Goal: Check status

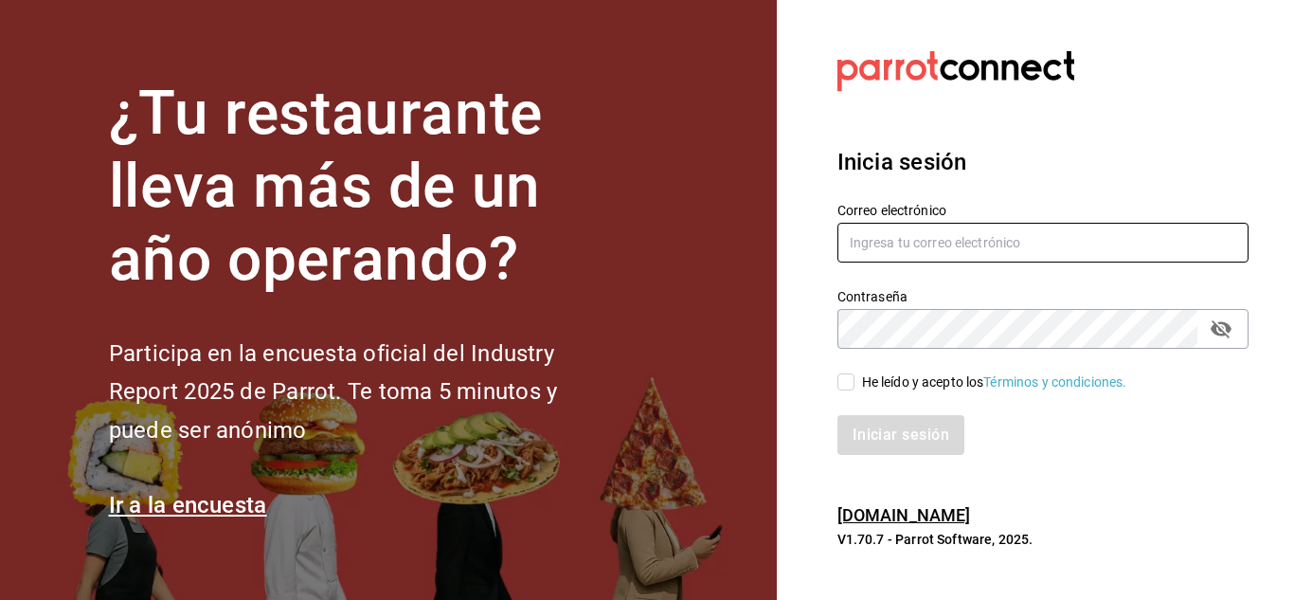
type input "[EMAIL_ADDRESS][DOMAIN_NAME]"
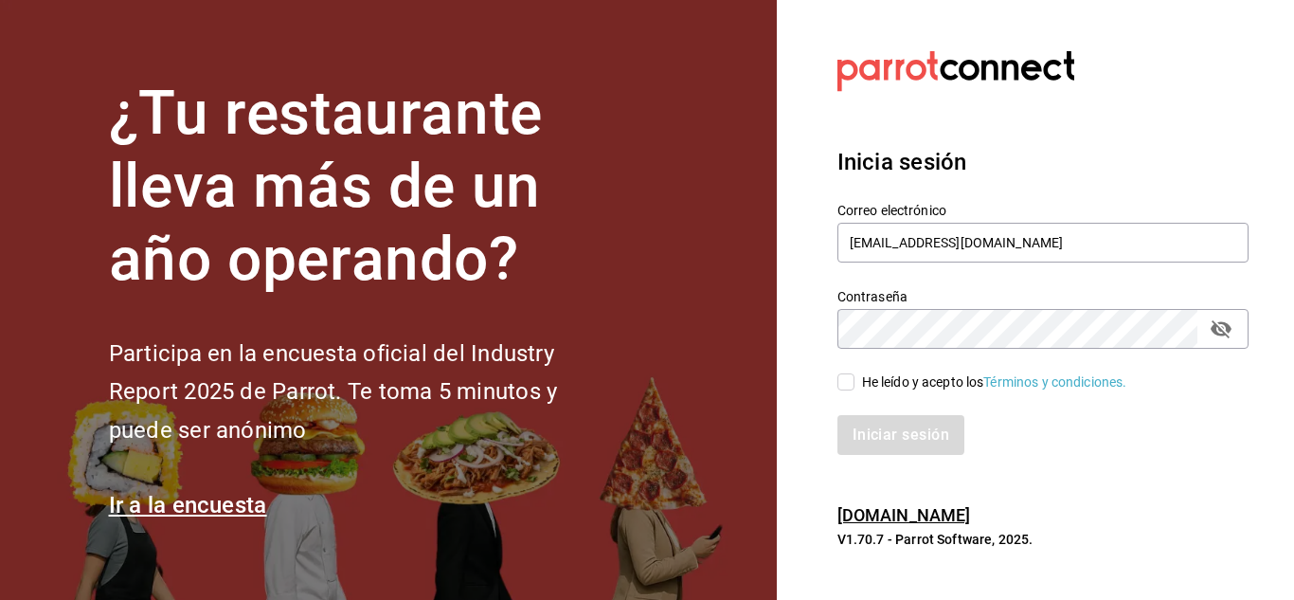
click at [845, 383] on input "He leído y acepto los Términos y condiciones." at bounding box center [846, 381] width 17 height 17
checkbox input "true"
click at [883, 433] on button "Iniciar sesión" at bounding box center [902, 435] width 129 height 40
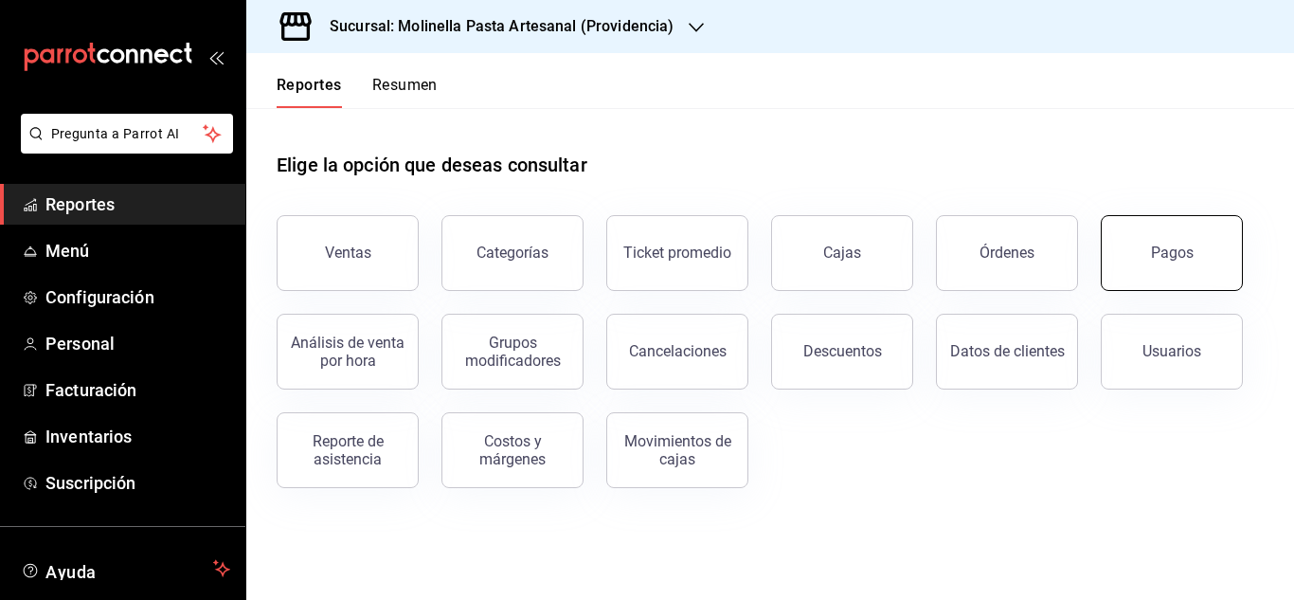
click at [1171, 234] on button "Pagos" at bounding box center [1172, 253] width 142 height 76
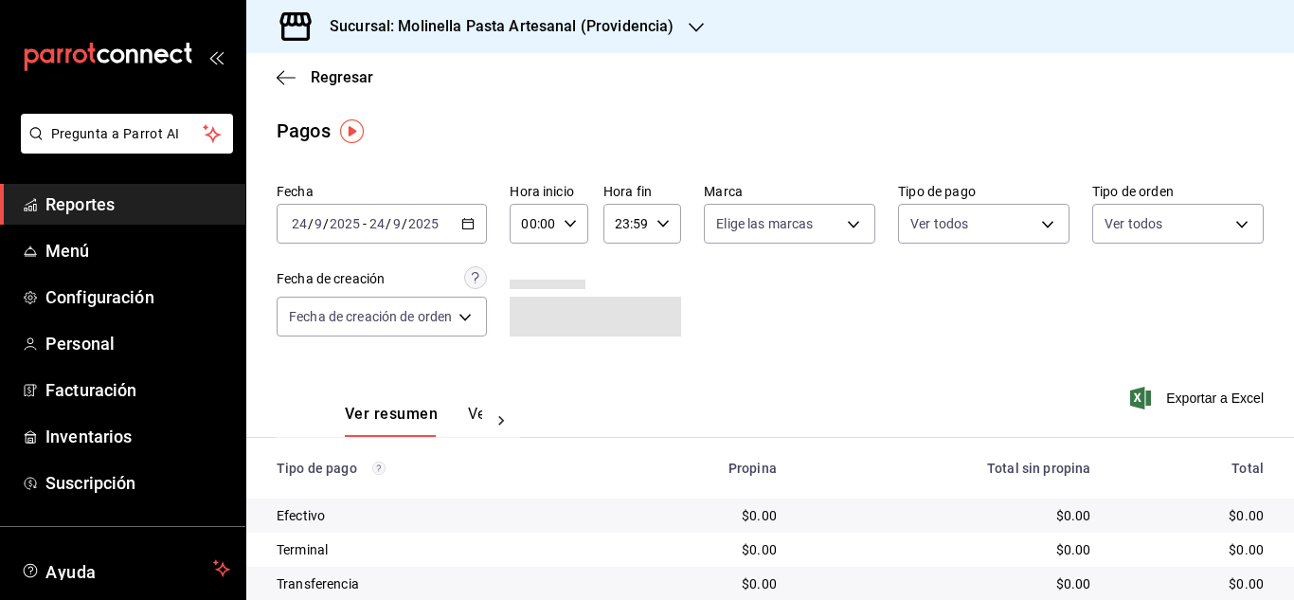
click at [475, 225] on icon "button" at bounding box center [467, 223] width 13 height 13
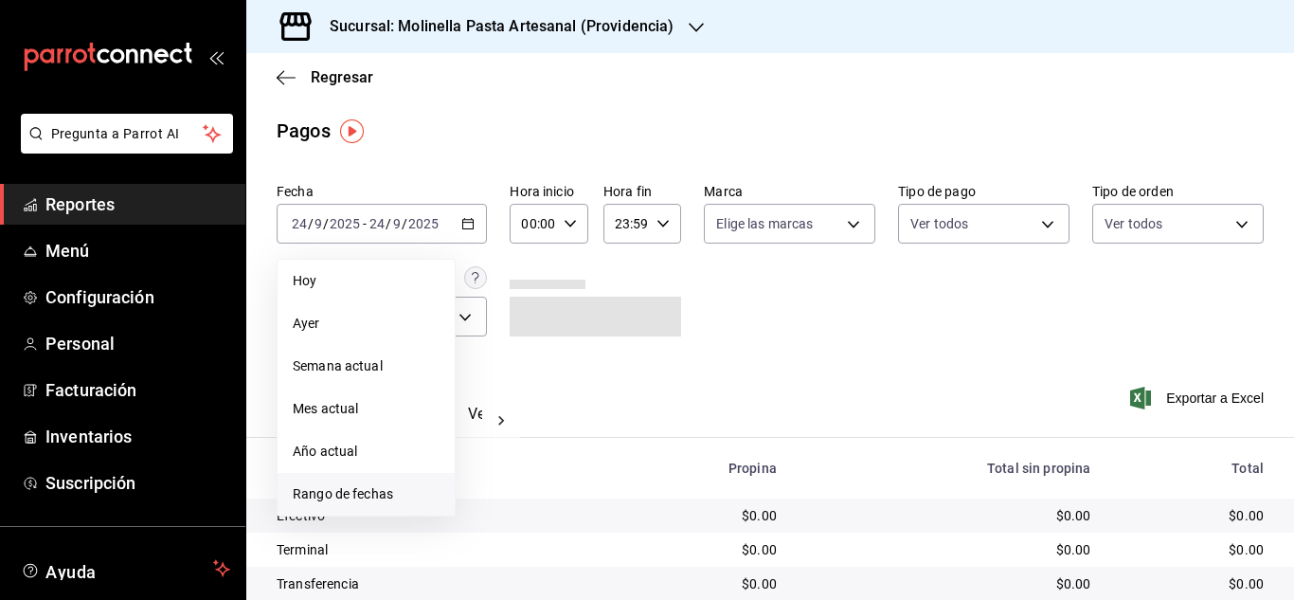
click at [323, 497] on span "Rango de fechas" at bounding box center [366, 494] width 147 height 20
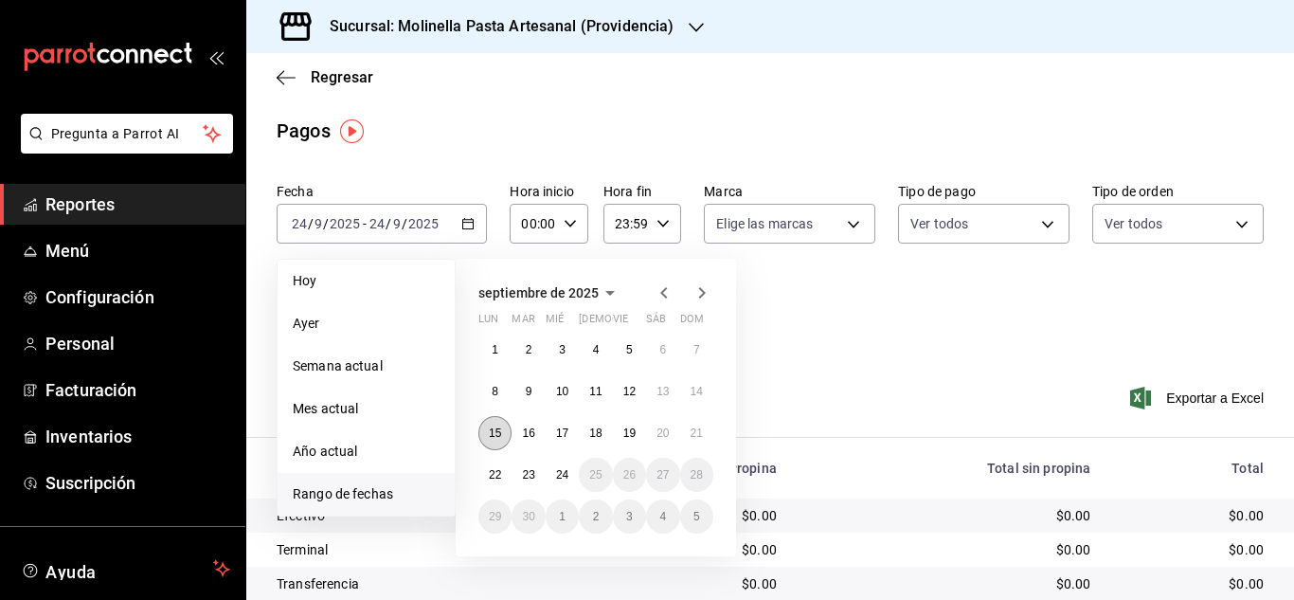
click at [497, 435] on abbr "15" at bounding box center [495, 432] width 12 height 13
click at [702, 429] on abbr "21" at bounding box center [697, 432] width 12 height 13
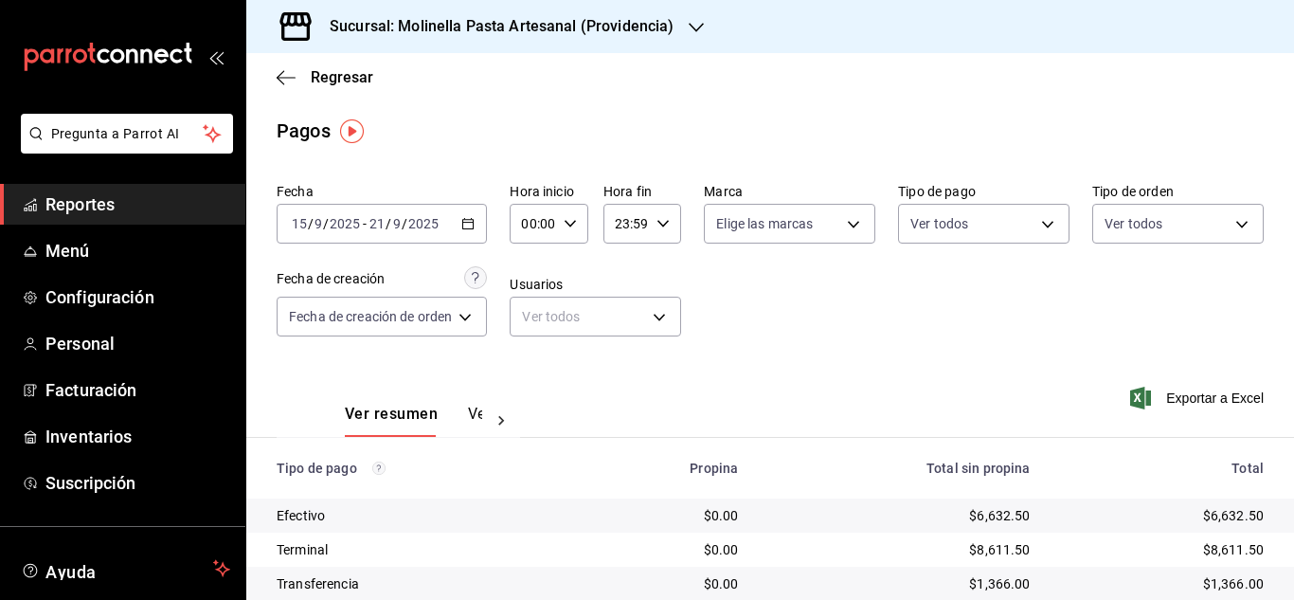
click at [602, 24] on h3 "Sucursal: Molinella Pasta Artesanal (Providencia)" at bounding box center [494, 26] width 359 height 23
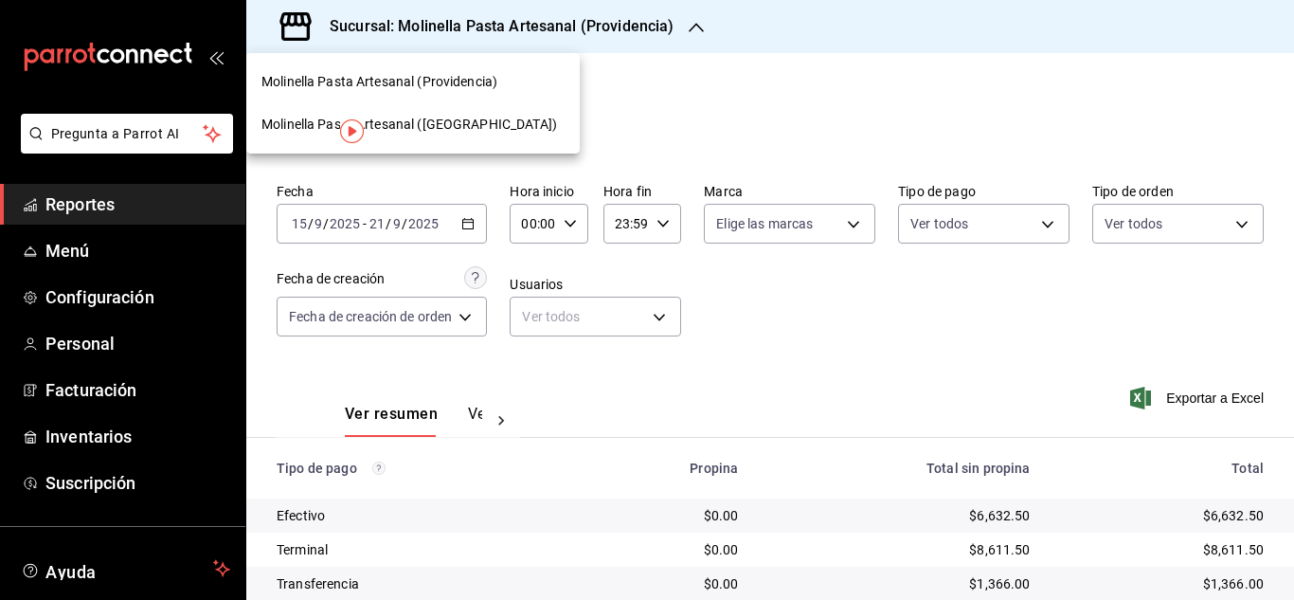
click at [457, 127] on span "Molinella Pasta Artesanal ([GEOGRAPHIC_DATA])" at bounding box center [409, 125] width 296 height 20
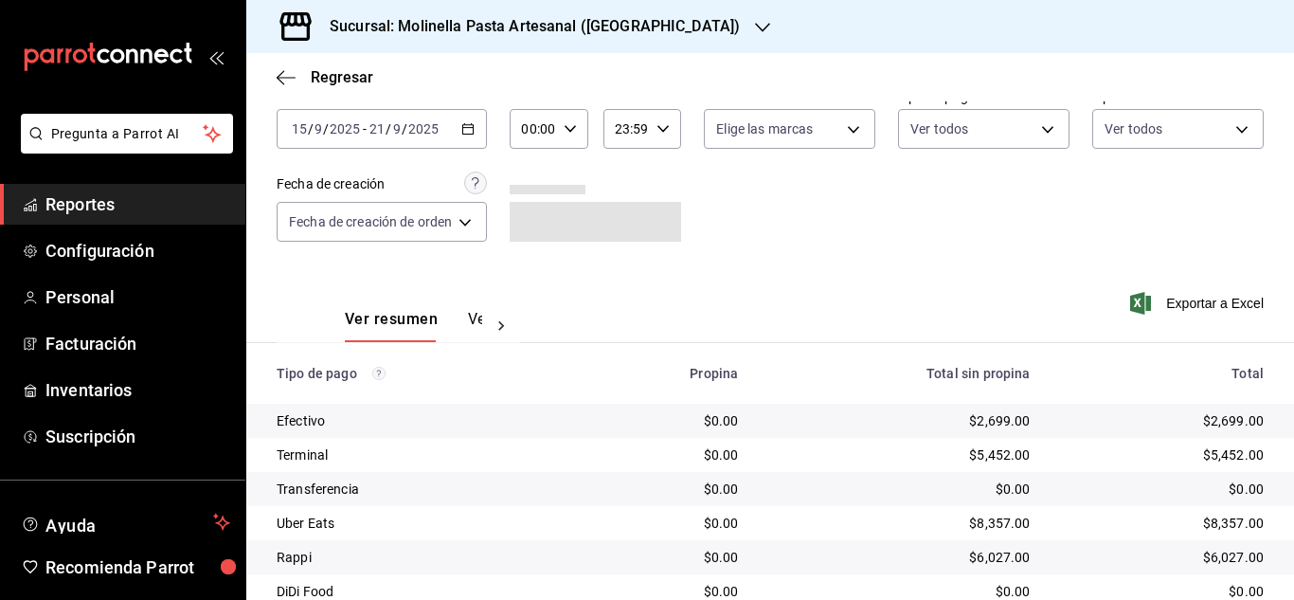
scroll to position [169, 0]
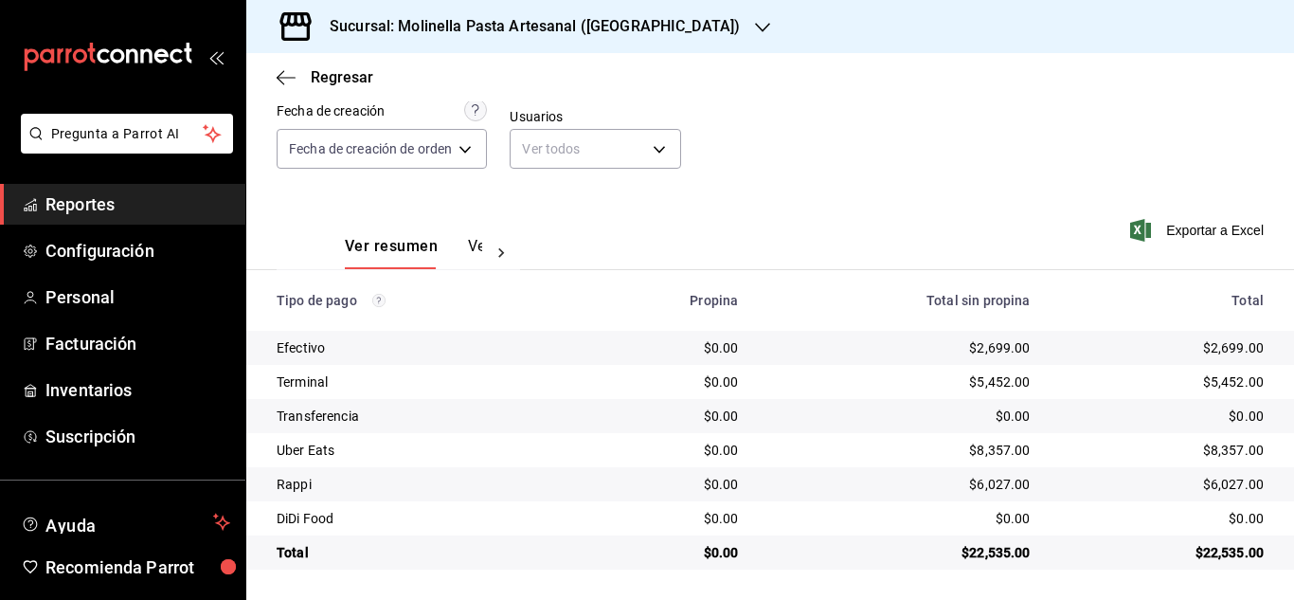
click at [866, 131] on div "Fecha [DATE] [DATE] - [DATE] [DATE] Hora inicio 00:00 Hora inicio Hora fin 23:5…" at bounding box center [770, 100] width 987 height 184
click at [466, 154] on body "Pregunta a Parrot AI Reportes Configuración Personal Facturación Inventarios Su…" at bounding box center [647, 300] width 1294 height 600
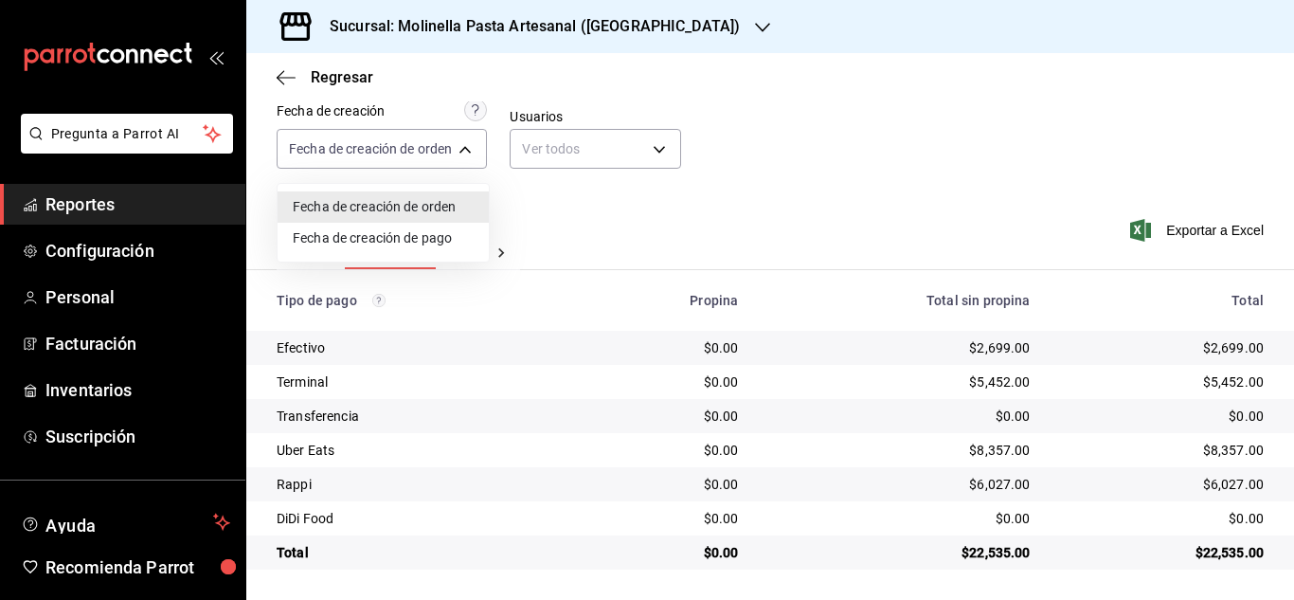
click at [553, 200] on div at bounding box center [647, 300] width 1294 height 600
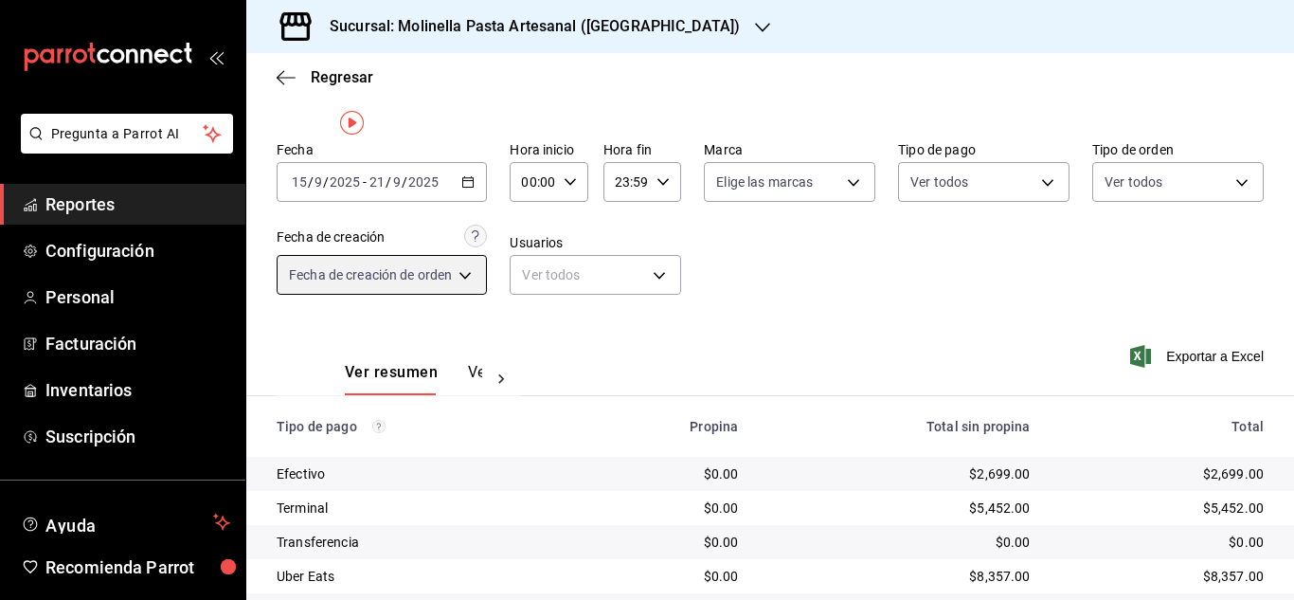
scroll to position [0, 0]
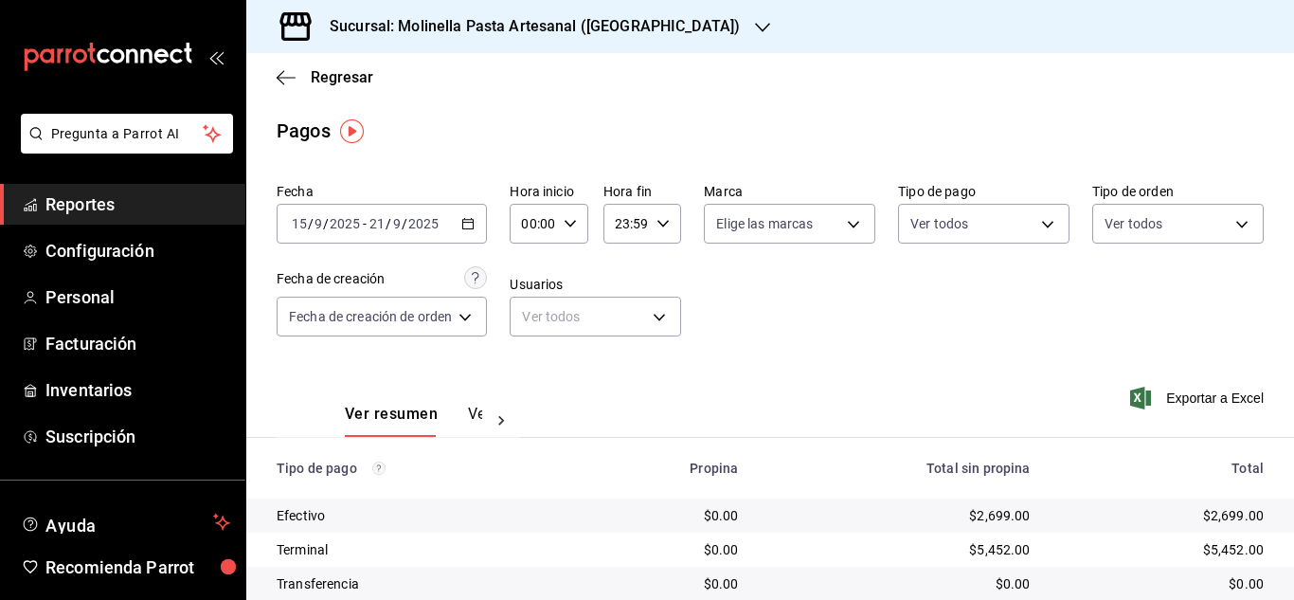
click at [473, 228] on \(Stroke\) "button" at bounding box center [467, 224] width 11 height 10
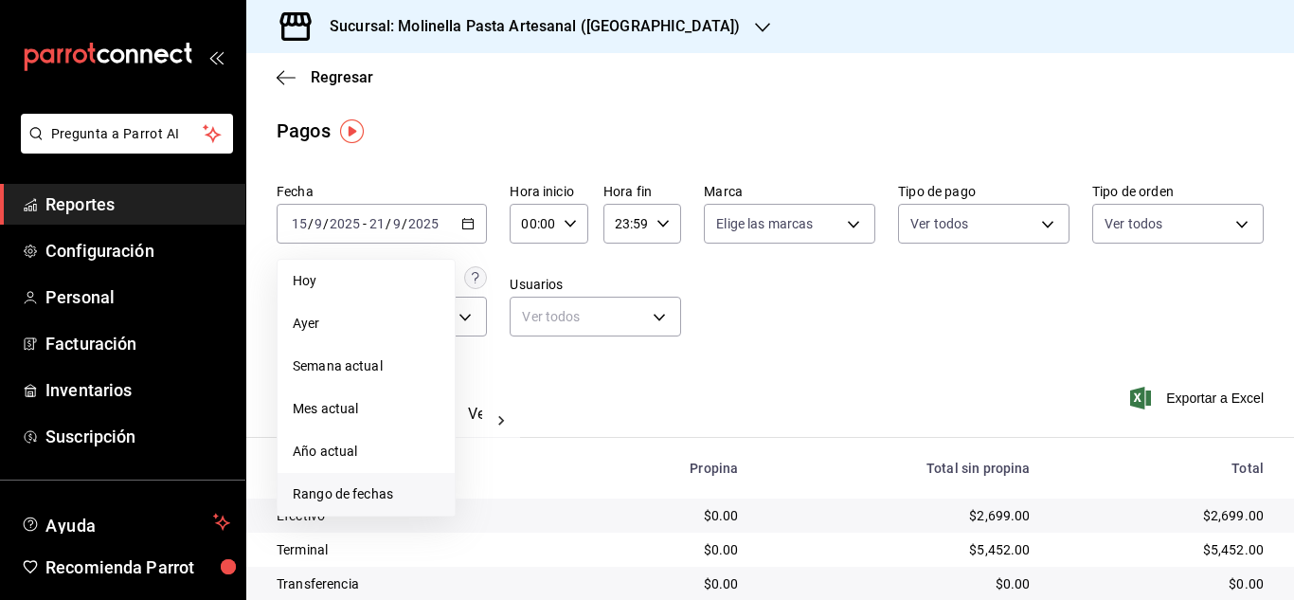
click at [372, 489] on span "Rango de fechas" at bounding box center [366, 494] width 147 height 20
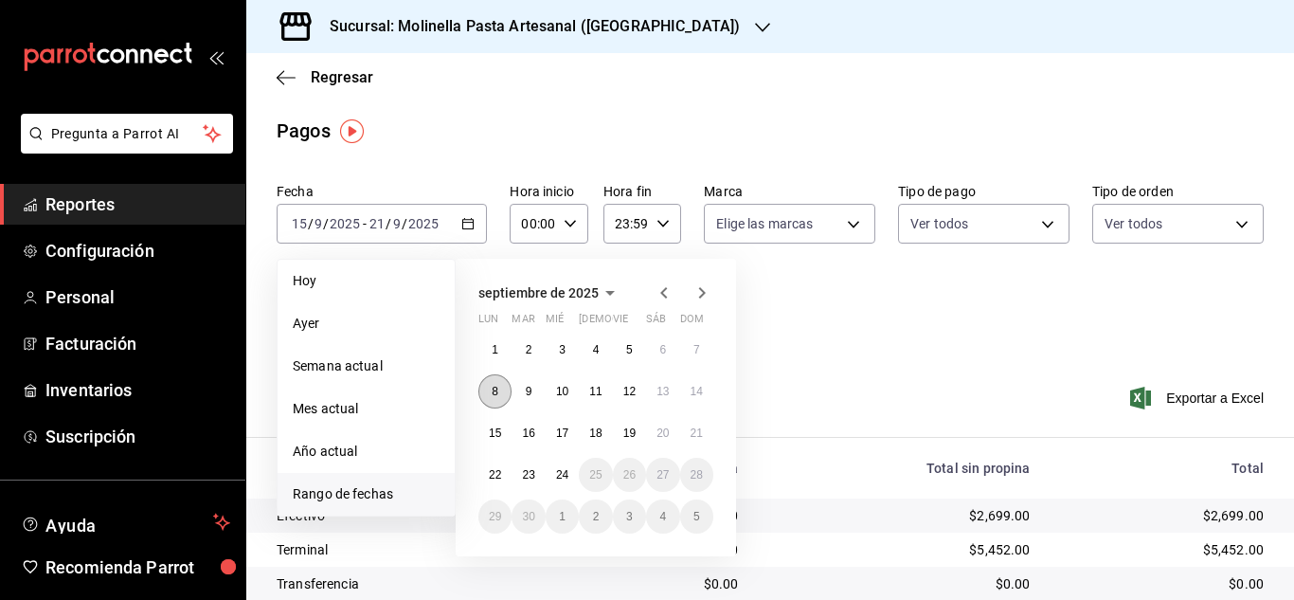
click at [495, 394] on abbr "8" at bounding box center [495, 391] width 7 height 13
click at [701, 388] on abbr "14" at bounding box center [697, 391] width 12 height 13
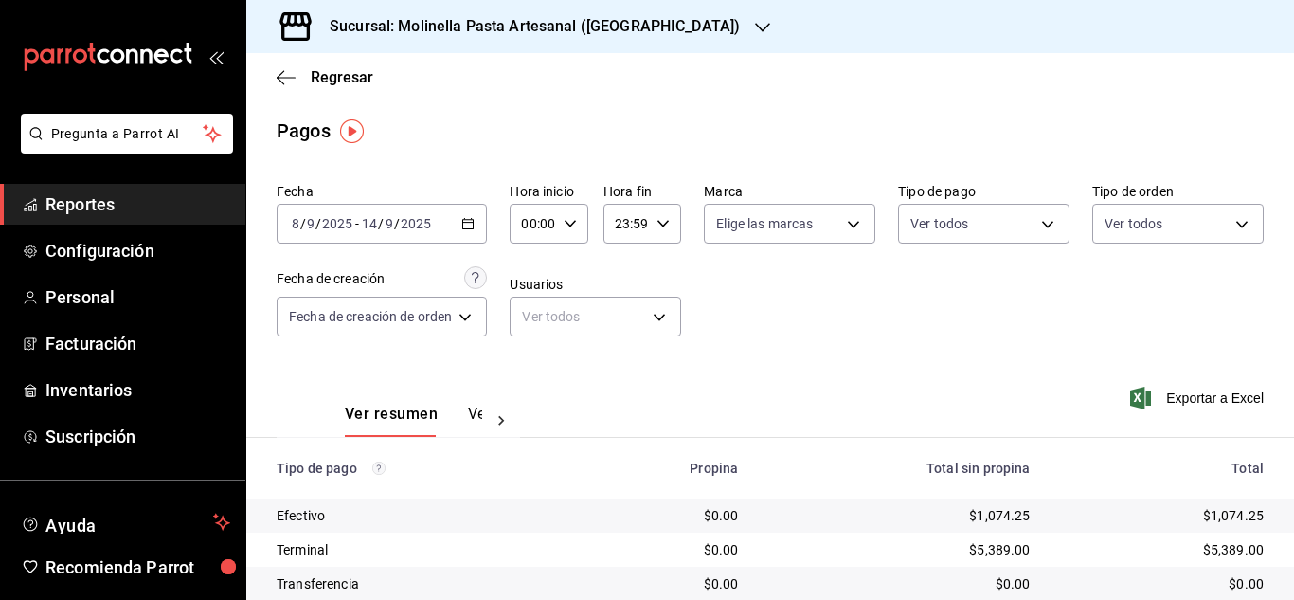
click at [466, 217] on icon "button" at bounding box center [467, 223] width 13 height 13
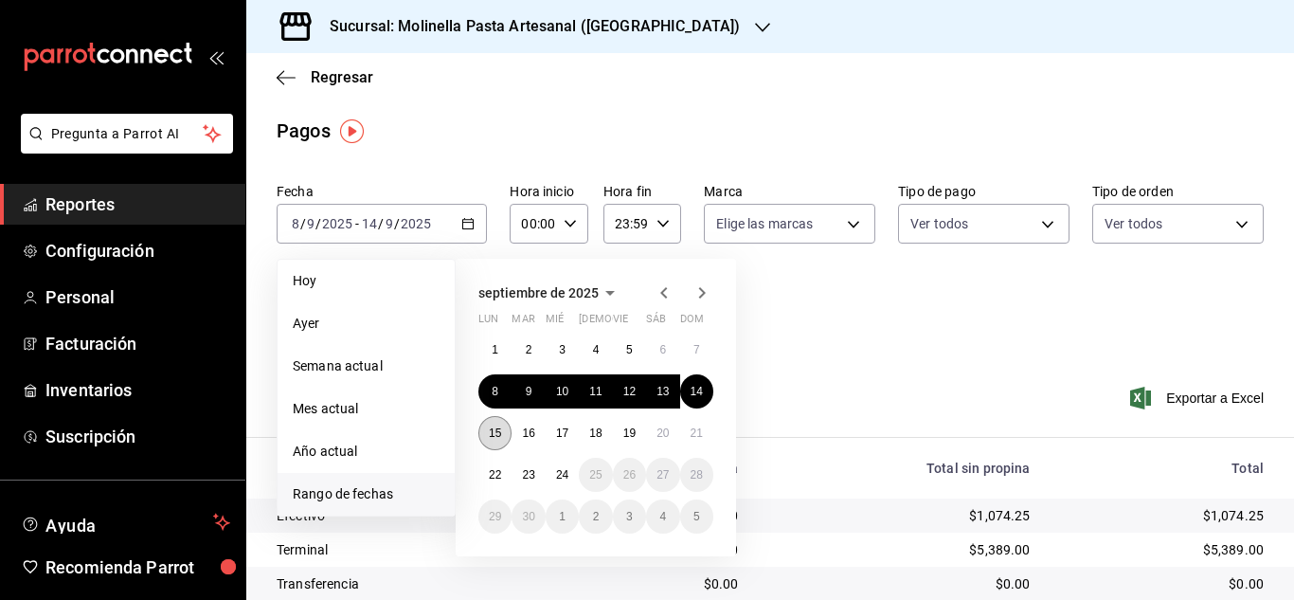
click at [497, 426] on abbr "15" at bounding box center [495, 432] width 12 height 13
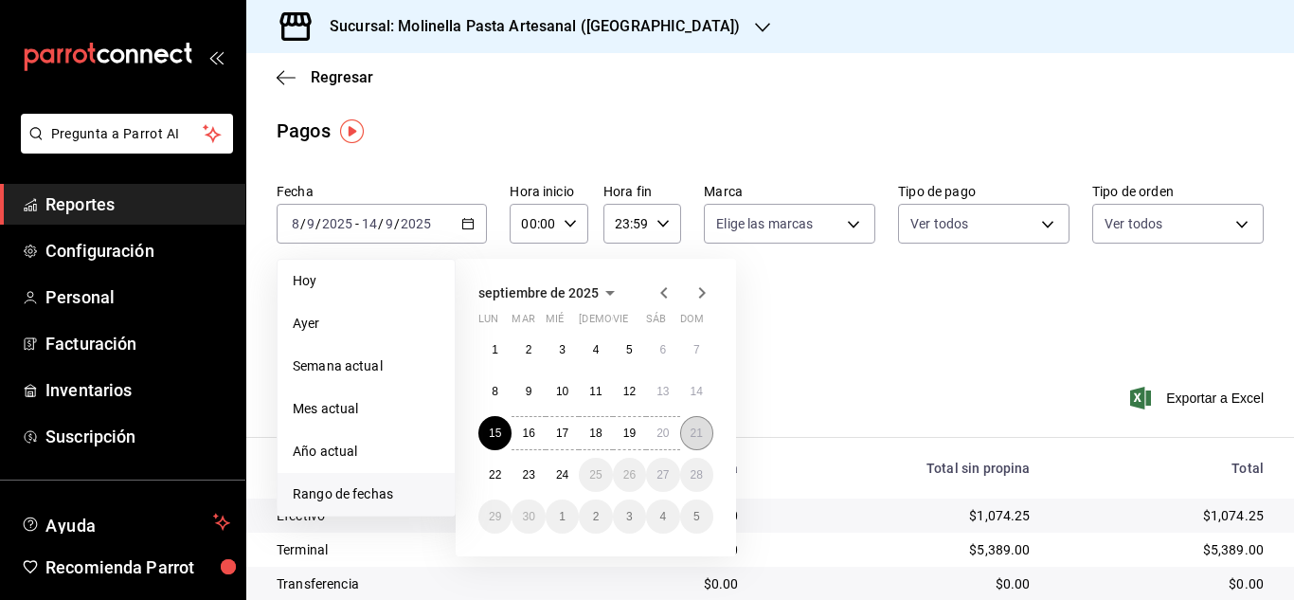
click at [704, 439] on button "21" at bounding box center [696, 433] width 33 height 34
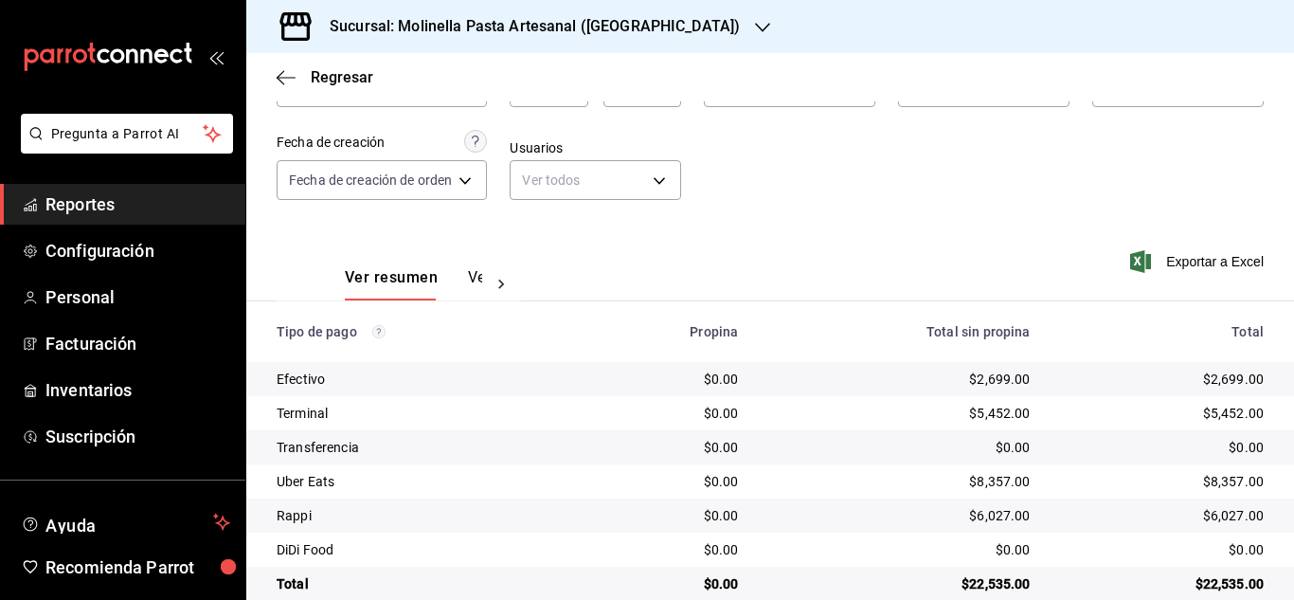
scroll to position [169, 0]
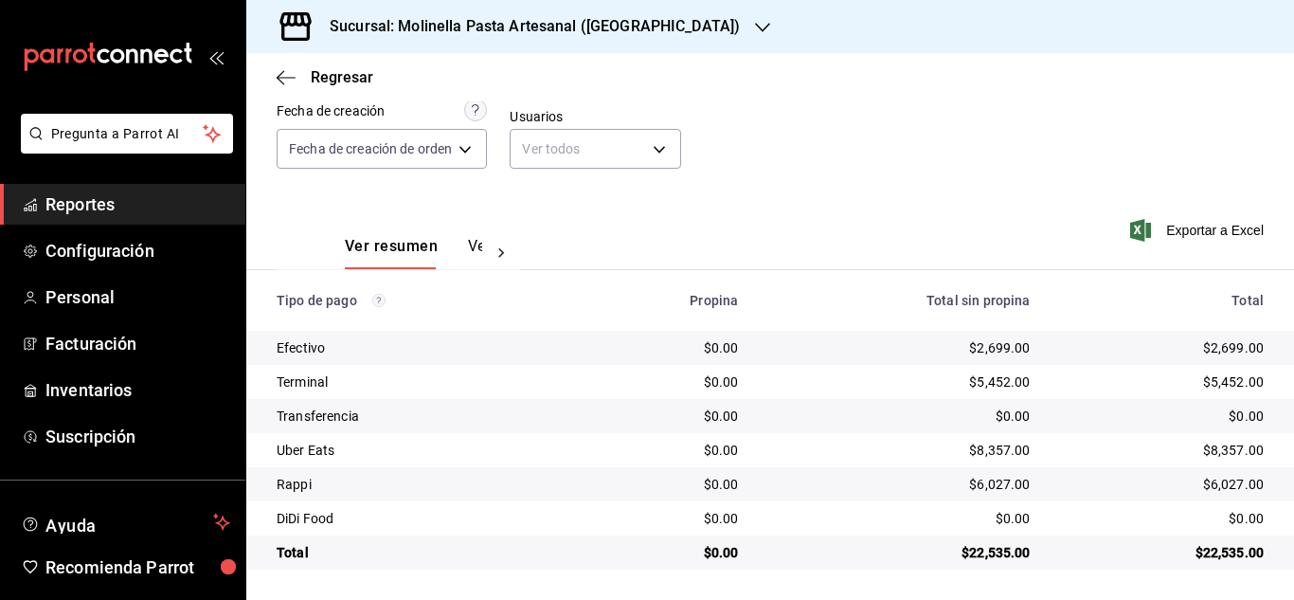
click at [792, 191] on div "Ver resumen Ver pagos Exportar a Excel" at bounding box center [770, 241] width 1048 height 100
click at [840, 225] on div "Ver resumen Ver pagos Exportar a Excel" at bounding box center [770, 241] width 1048 height 100
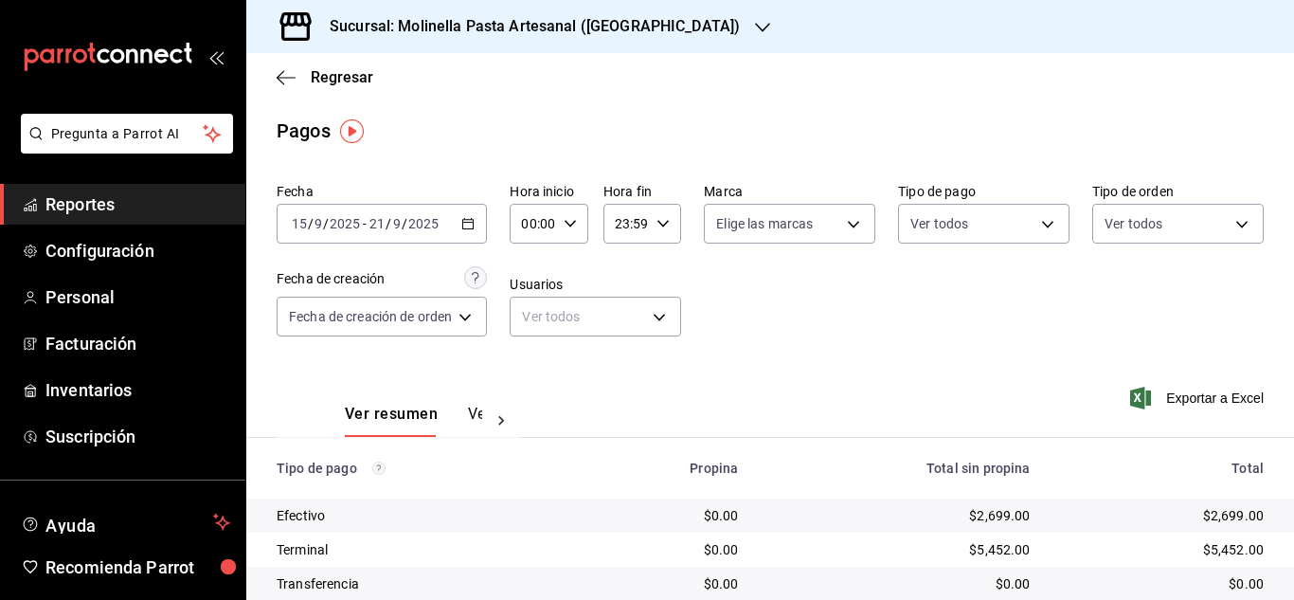
click at [477, 214] on div "[DATE] [DATE] - [DATE] [DATE]" at bounding box center [382, 224] width 210 height 40
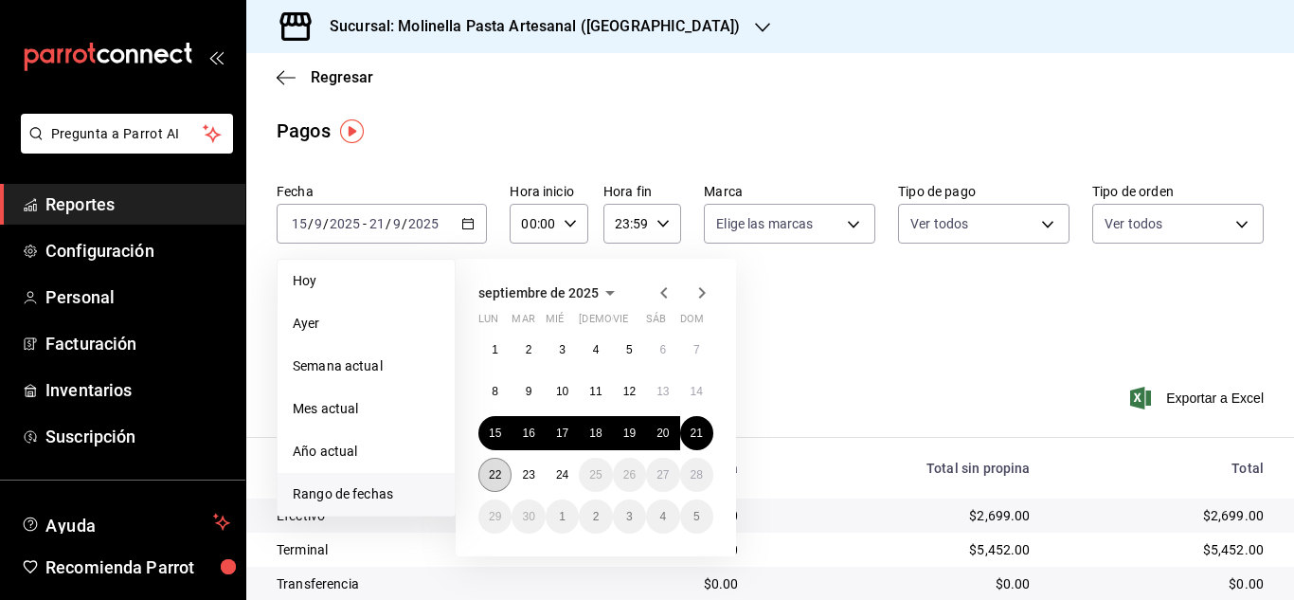
click at [490, 475] on abbr "22" at bounding box center [495, 474] width 12 height 13
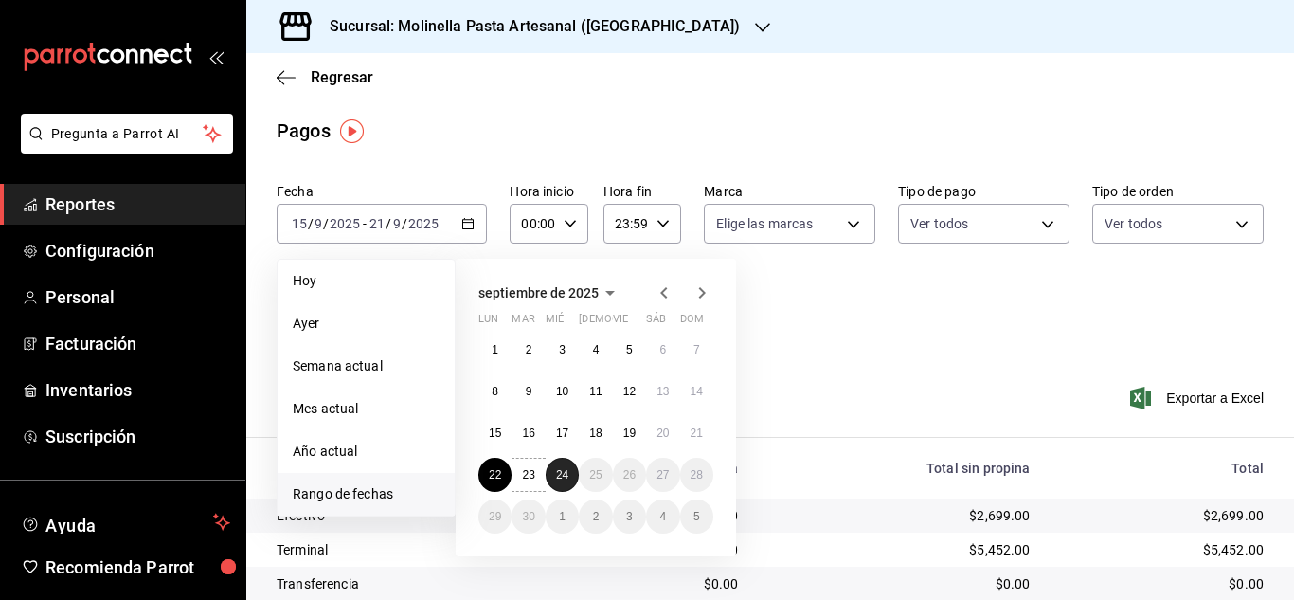
click at [568, 471] on abbr "24" at bounding box center [562, 474] width 12 height 13
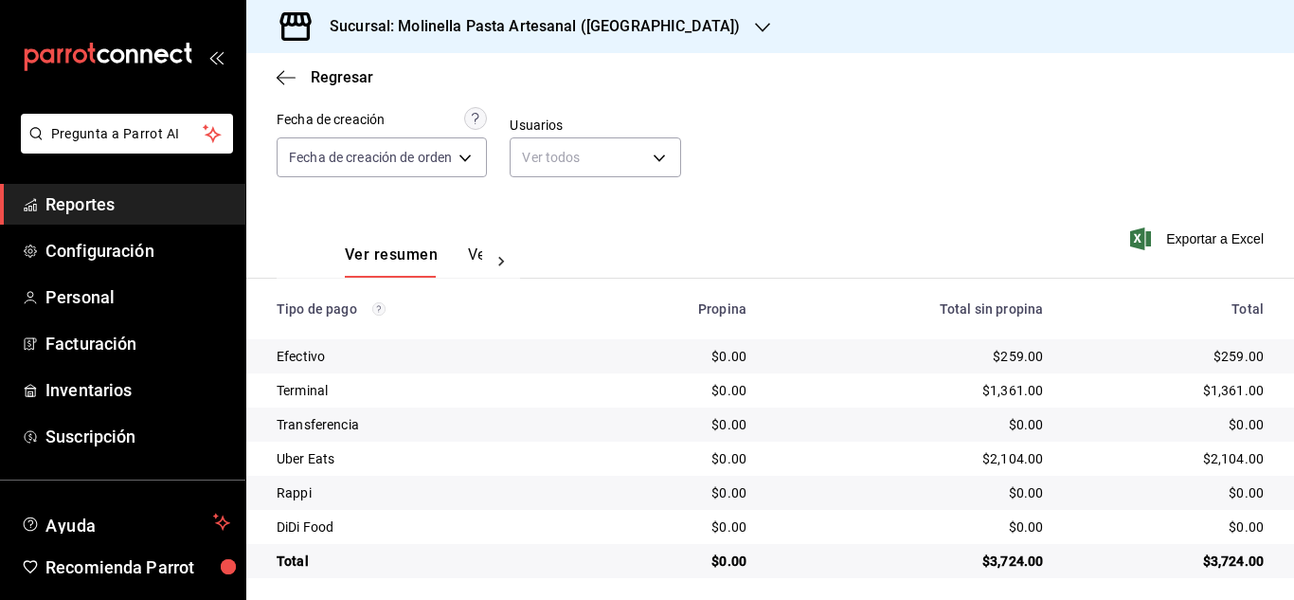
scroll to position [169, 0]
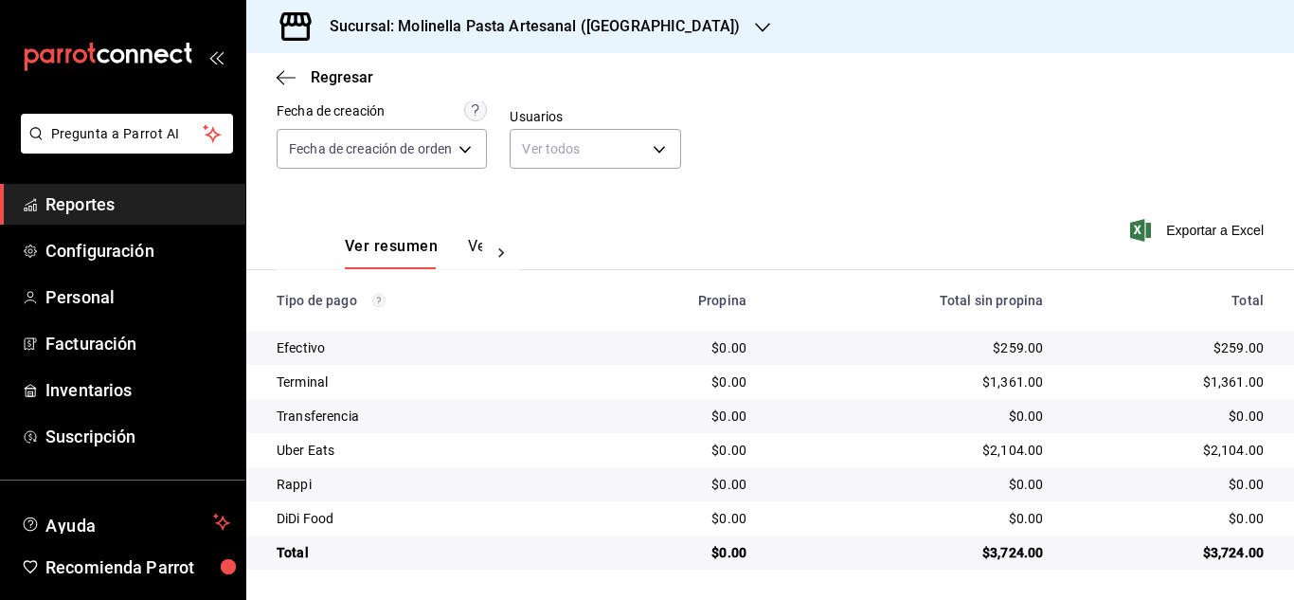
click at [845, 193] on div "Ver resumen Ver pagos Exportar a Excel" at bounding box center [770, 241] width 1048 height 100
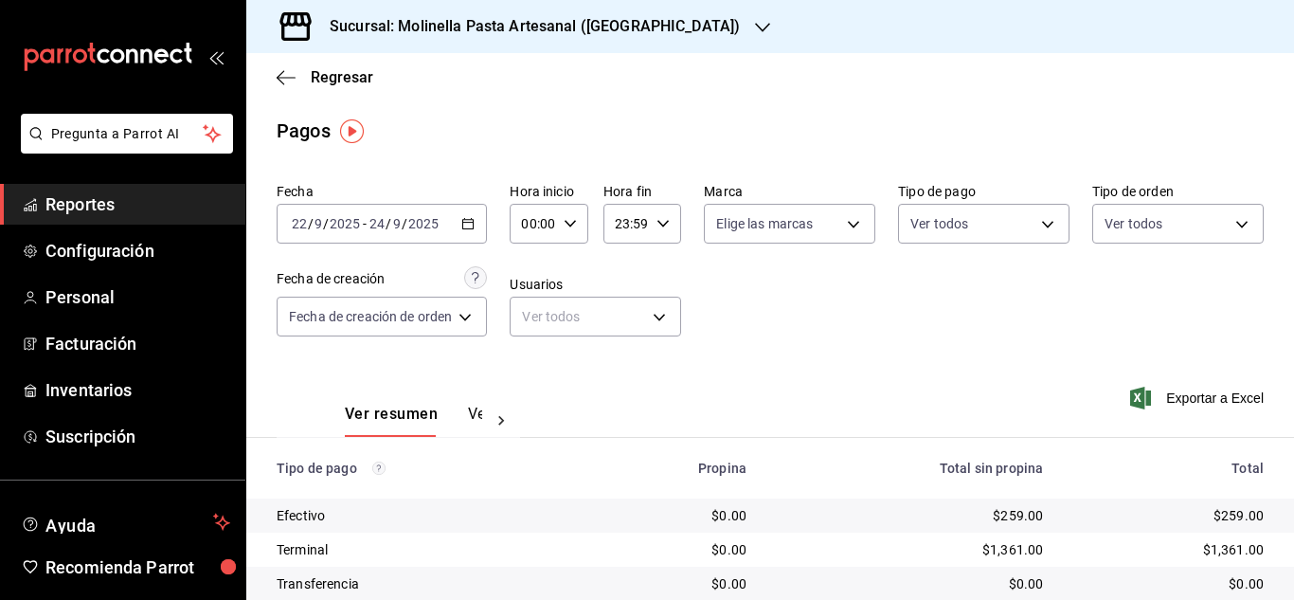
click at [965, 89] on div "Regresar" at bounding box center [770, 77] width 1048 height 48
click at [1094, 327] on div "Fecha [DATE] [DATE] - [DATE] [DATE] Hora inicio 00:00 Hora inicio Hora fin 23:5…" at bounding box center [770, 267] width 987 height 184
